Goal: Transaction & Acquisition: Purchase product/service

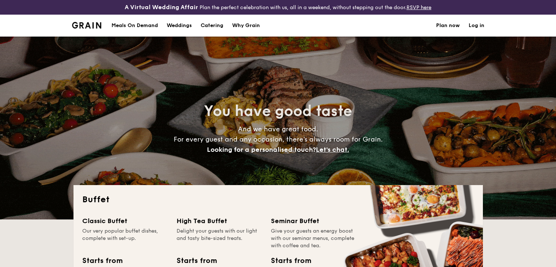
select select
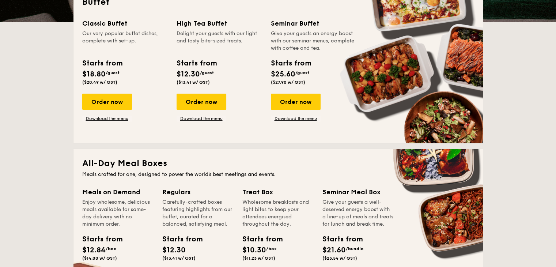
scroll to position [380, 0]
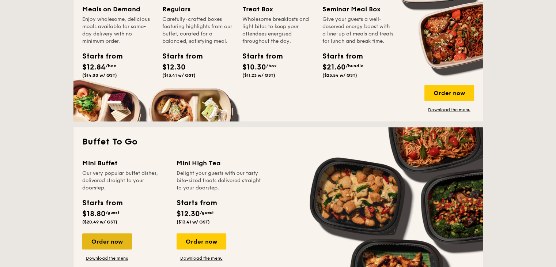
click at [105, 239] on div "Order now" at bounding box center [107, 241] width 50 height 16
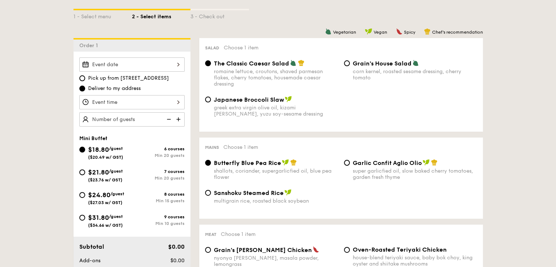
scroll to position [219, 0]
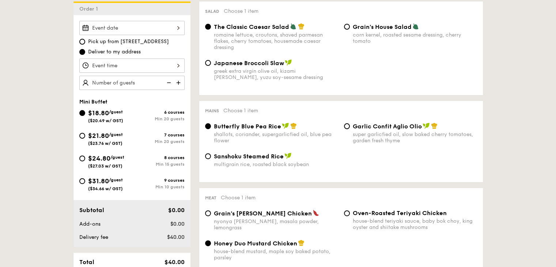
click at [79, 131] on div "$21.80 /guest ($23.76 w/ GST)" at bounding box center [105, 138] width 53 height 15
click at [79, 133] on input "$21.80 /guest ($23.76 w/ GST) 7 courses Min 20 guests" at bounding box center [82, 136] width 6 height 6
radio input "true"
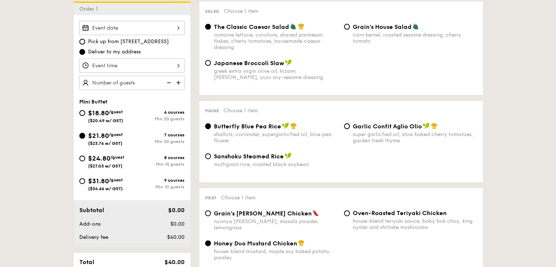
radio input "false"
radio input "true"
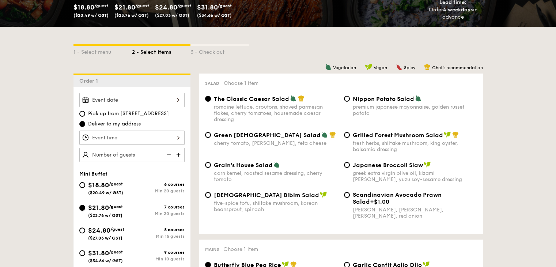
scroll to position [146, 0]
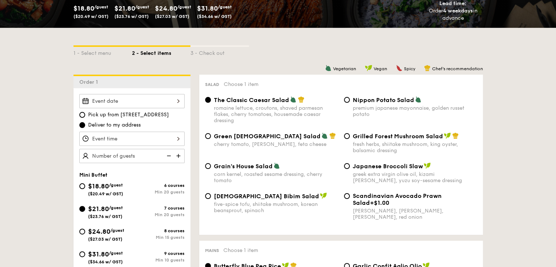
click at [180, 155] on img at bounding box center [179, 156] width 11 height 14
click at [165, 157] on img at bounding box center [168, 156] width 11 height 14
type input "20 guests"
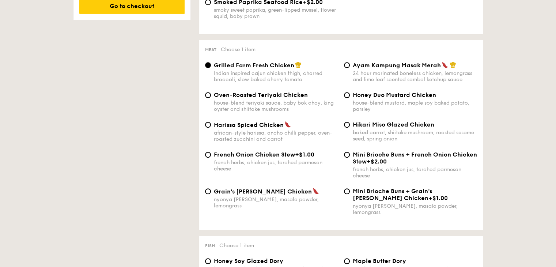
scroll to position [512, 0]
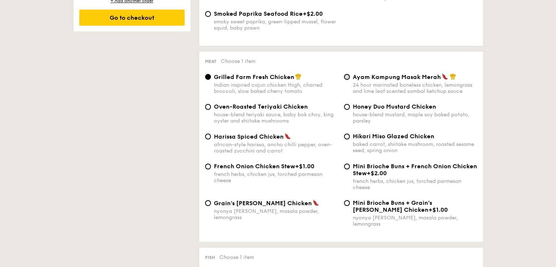
click at [344, 80] on input "Ayam Kampung Masak Merah 24 hour marinated boneless chicken, lemongrass and lim…" at bounding box center [347, 77] width 6 height 6
radio input "true"
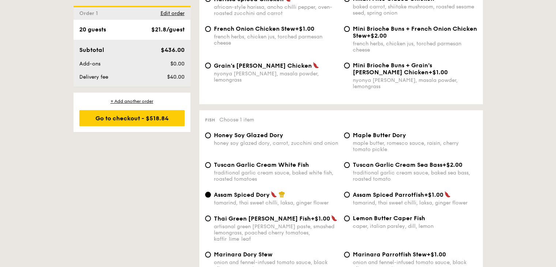
scroll to position [695, 0]
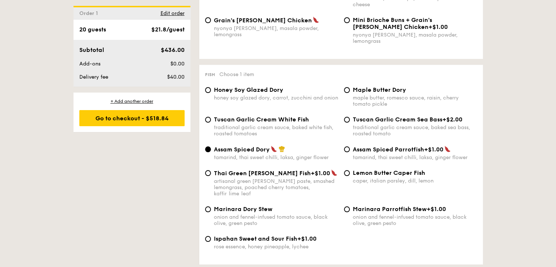
click at [204, 126] on div "Tuscan Garlic Cream White Fish traditional garlic cream sauce, baked white fish…" at bounding box center [271, 126] width 139 height 21
click at [219, 122] on span "Tuscan Garlic Cream White Fish" at bounding box center [261, 119] width 95 height 7
click at [211, 122] on input "Tuscan Garlic Cream White Fish traditional garlic cream sauce, baked white fish…" at bounding box center [208, 120] width 6 height 6
radio input "true"
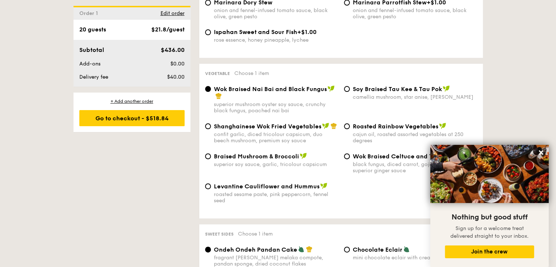
scroll to position [914, 0]
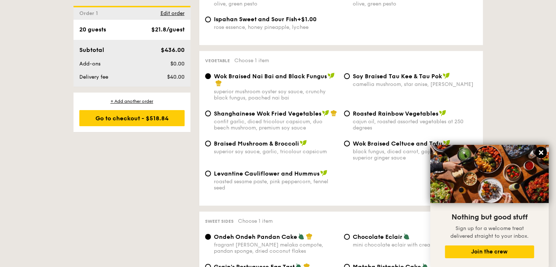
click at [540, 150] on icon at bounding box center [541, 152] width 7 height 7
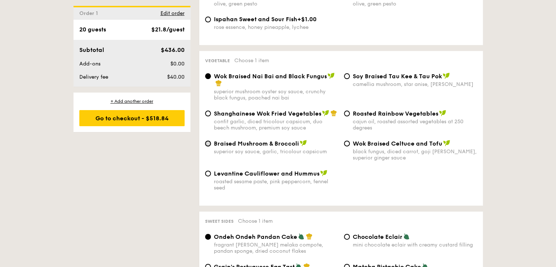
click at [208, 141] on input "Braised Mushroom & Broccoli superior soy sauce, garlic, tricolour capsicum" at bounding box center [208, 143] width 6 height 6
radio input "true"
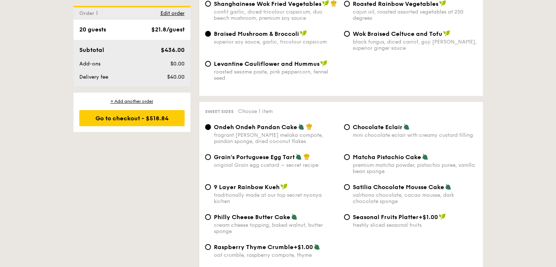
scroll to position [1060, 0]
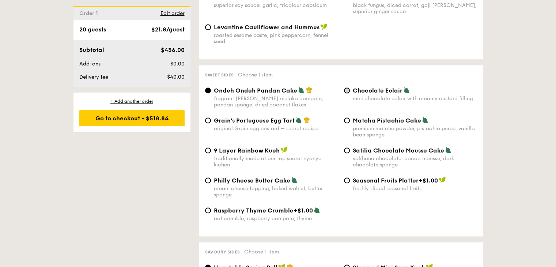
click at [348, 87] on input "Chocolate Eclair mini chocolate eclair with creamy custard filling" at bounding box center [347, 90] width 6 height 6
radio input "true"
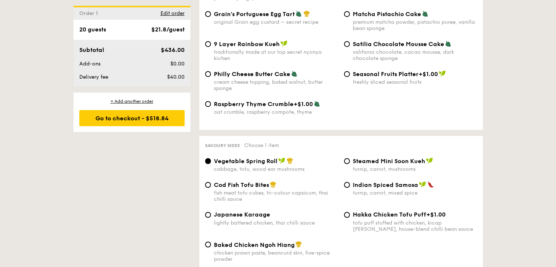
scroll to position [1206, 0]
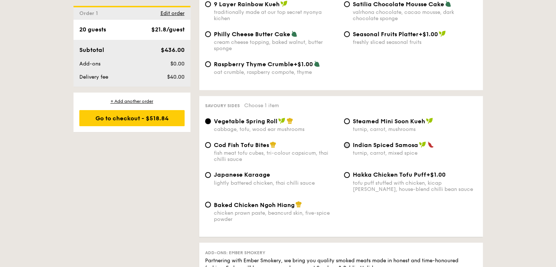
click at [344, 147] on input "Indian Spiced Samosa turnip, carrot, mixed spice" at bounding box center [347, 145] width 6 height 6
radio input "true"
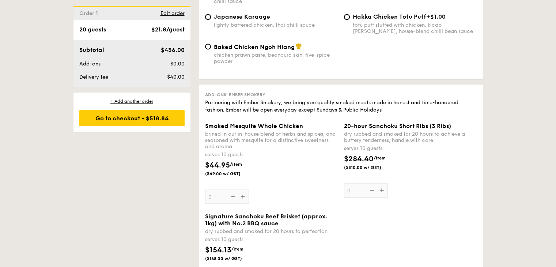
scroll to position [1280, 0]
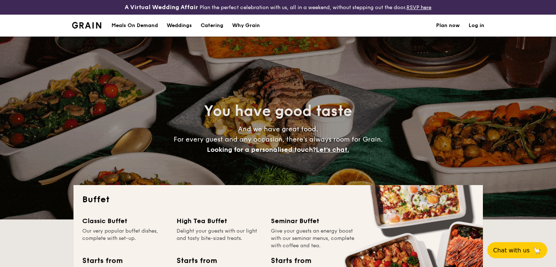
select select
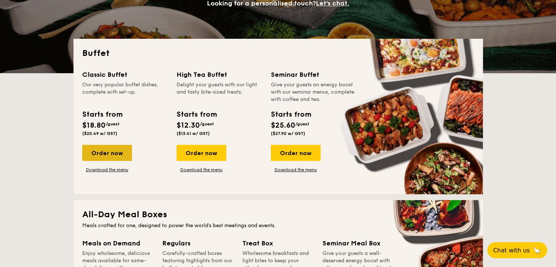
click at [103, 155] on div "Order now" at bounding box center [107, 153] width 50 height 16
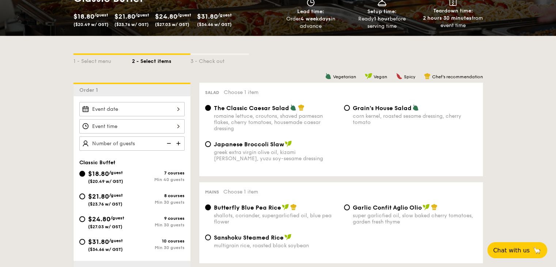
scroll to position [183, 0]
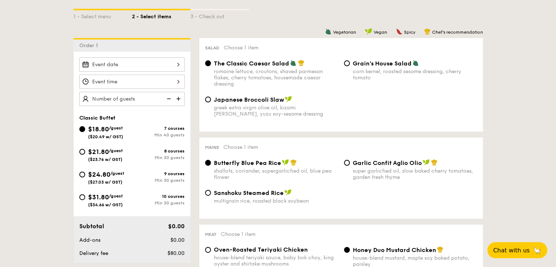
click at [108, 151] on span "$21.80" at bounding box center [98, 152] width 21 height 8
click at [85, 151] on input "$21.80 /guest ($23.76 w/ GST) 8 courses Min 30 guests" at bounding box center [82, 152] width 6 height 6
radio input "true"
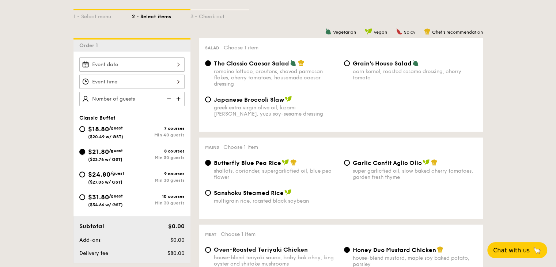
radio input "true"
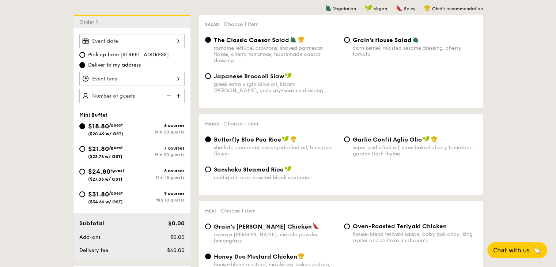
scroll to position [219, 0]
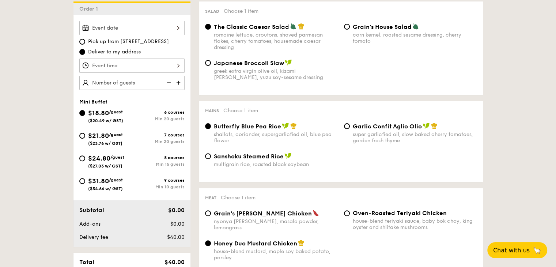
click at [180, 85] on img at bounding box center [179, 83] width 11 height 14
type input "20 guests"
click at [75, 131] on div "Mini Buffet $18.80 /guest ($20.49 w/ GST) 6 courses Min 20 guests $21.80 /guest…" at bounding box center [131, 149] width 117 height 100
click at [76, 131] on div "Mini Buffet $18.80 /guest ($20.49 w/ GST) 6 courses Min 20 guests $21.80 /guest…" at bounding box center [131, 149] width 117 height 100
click at [85, 136] on div "$21.80 /guest ($23.76 w/ GST)" at bounding box center [105, 138] width 53 height 15
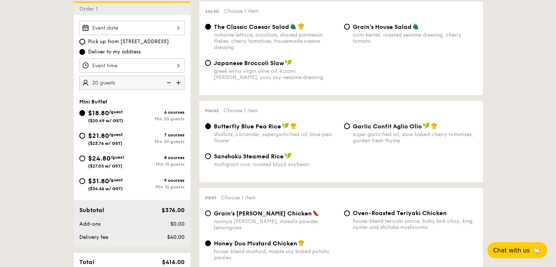
click at [85, 136] on input "$21.80 /guest ($23.76 w/ GST) 7 courses Min 20 guests" at bounding box center [82, 136] width 6 height 6
radio input "true"
radio input "false"
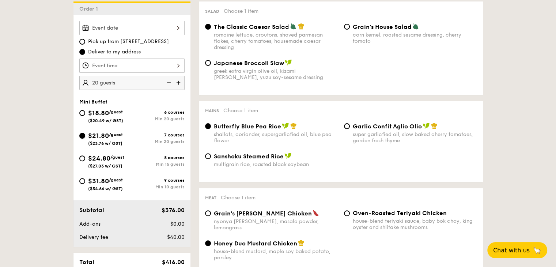
radio input "true"
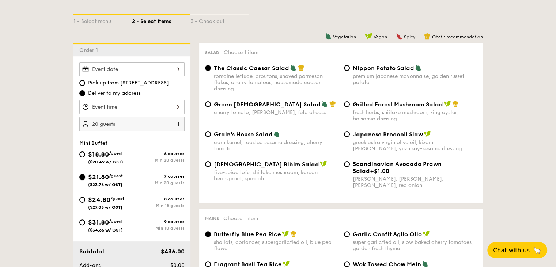
scroll to position [183, 0]
